Goal: Information Seeking & Learning: Learn about a topic

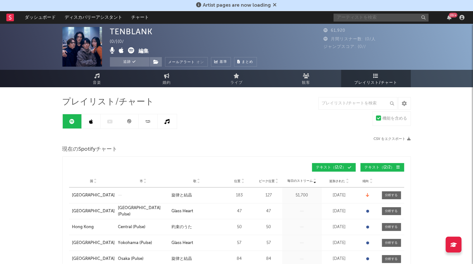
click at [349, 17] on input "text" at bounding box center [381, 18] width 95 height 8
click at [348, 18] on input "text" at bounding box center [381, 18] width 95 height 8
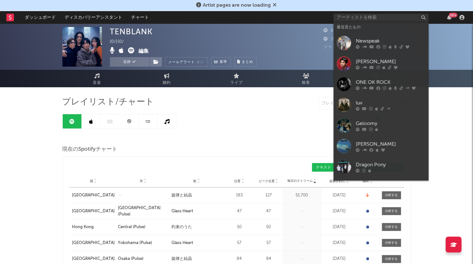
click at [356, 60] on div "[PERSON_NAME]" at bounding box center [391, 62] width 70 height 8
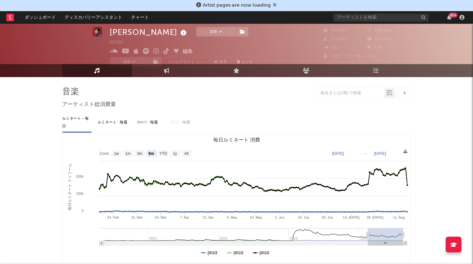
select select "6m"
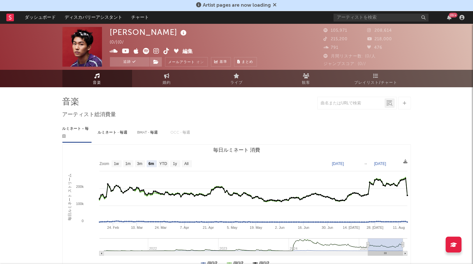
click at [374, 77] on icon at bounding box center [375, 75] width 5 height 5
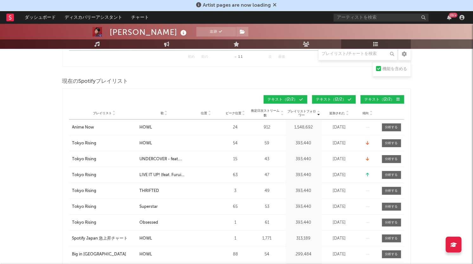
scroll to position [277, 0]
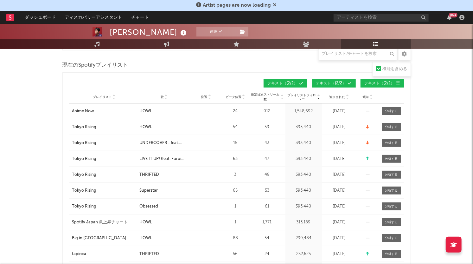
click at [371, 97] on icon at bounding box center [371, 98] width 3 height 3
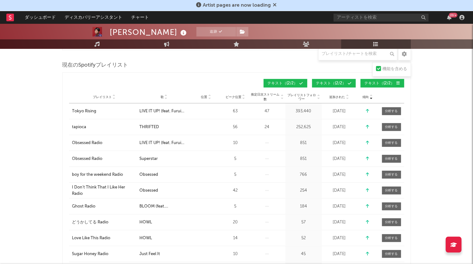
click at [372, 92] on div "プレイリスト 市 歌 位置 ピーク位置 推定日次ストリーム数 プレイリストフォロワー 毎日のストリーム 追加された 終了日時 傾向" at bounding box center [236, 97] width 335 height 13
click at [372, 94] on icon at bounding box center [371, 95] width 3 height 3
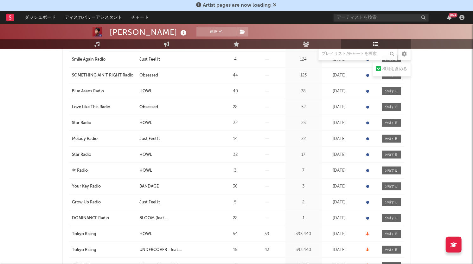
scroll to position [436, 0]
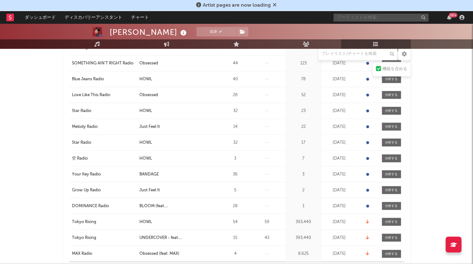
click at [361, 16] on input "text" at bounding box center [381, 18] width 95 height 8
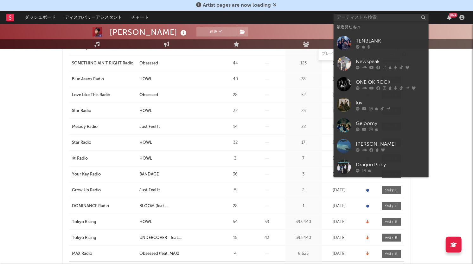
click at [371, 104] on div "luv" at bounding box center [391, 103] width 70 height 8
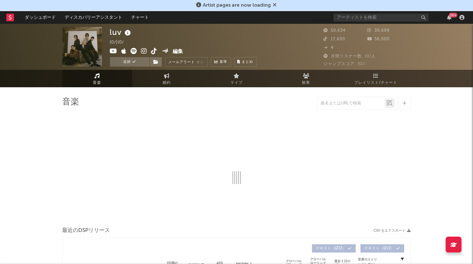
select select "6m"
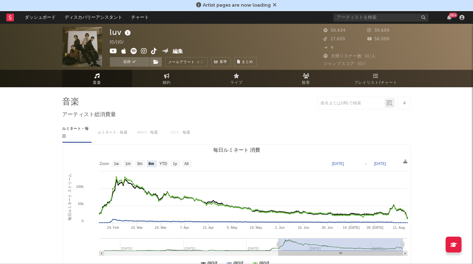
click at [379, 75] on link "プレイリスト/チャート" at bounding box center [376, 78] width 70 height 17
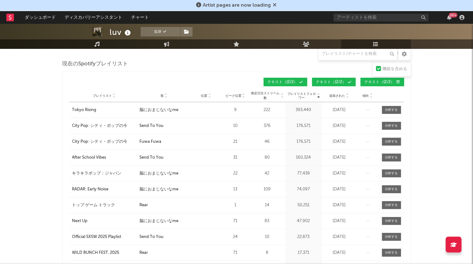
scroll to position [39, 0]
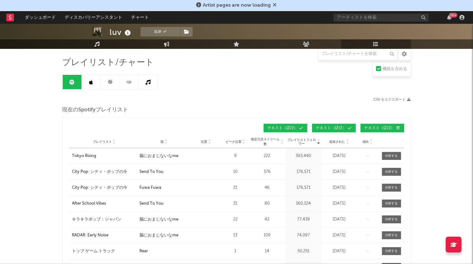
click at [372, 139] on icon at bounding box center [371, 140] width 3 height 3
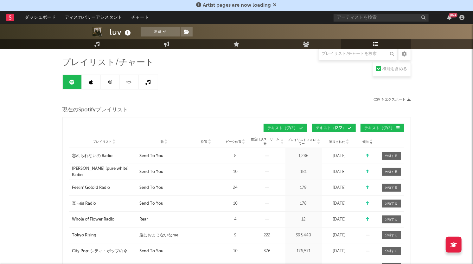
click at [372, 142] on icon at bounding box center [371, 143] width 3 height 3
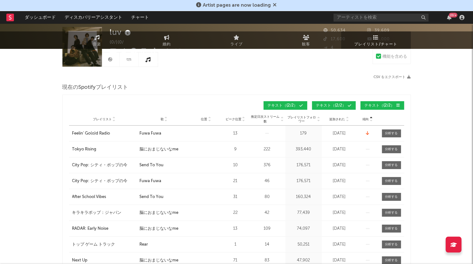
scroll to position [0, 0]
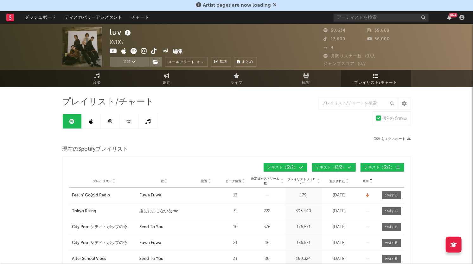
click at [164, 77] on icon at bounding box center [166, 75] width 5 height 5
select select "1w"
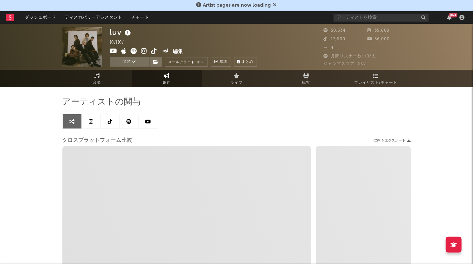
click at [302, 75] on link "観客" at bounding box center [307, 78] width 70 height 17
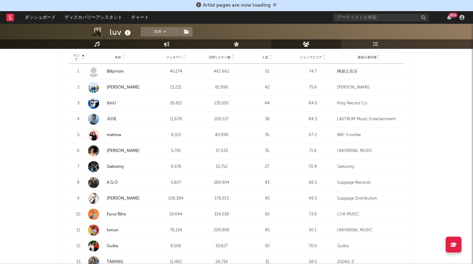
scroll to position [206, 0]
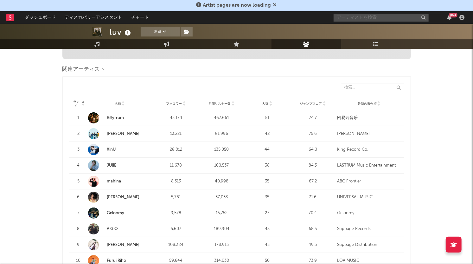
click at [357, 16] on input "text" at bounding box center [381, 18] width 95 height 8
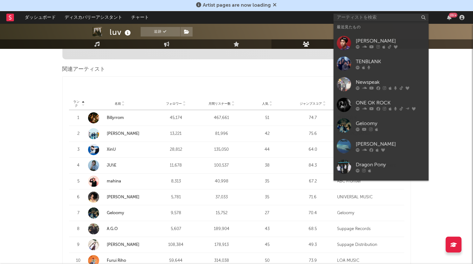
click at [375, 64] on div "TENBLANK" at bounding box center [391, 62] width 70 height 8
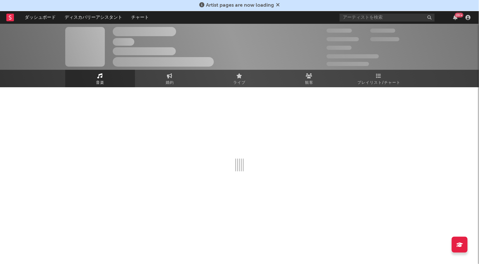
select select "1w"
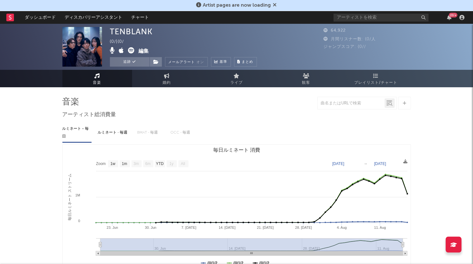
click at [307, 74] on icon at bounding box center [306, 75] width 7 height 5
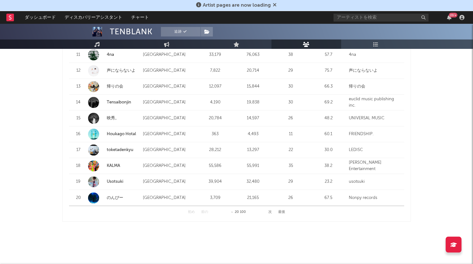
scroll to position [805, 0]
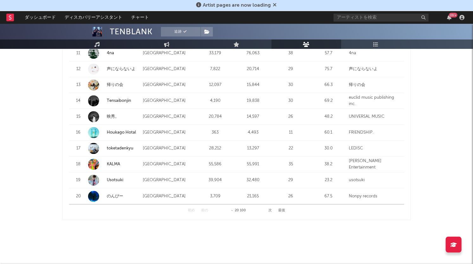
click at [270, 210] on button "次" at bounding box center [270, 210] width 3 height 3
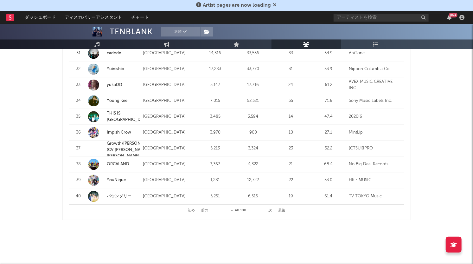
click at [202, 209] on button "前の" at bounding box center [204, 210] width 7 height 3
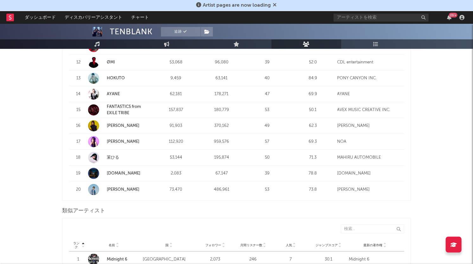
scroll to position [409, 0]
